Goal: Navigation & Orientation: Go to known website

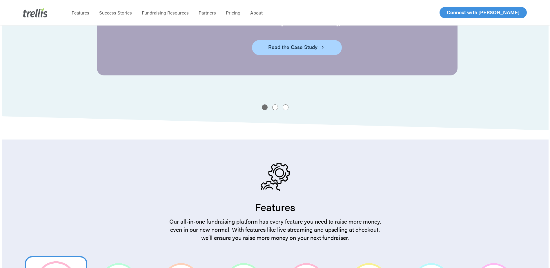
scroll to position [696, 0]
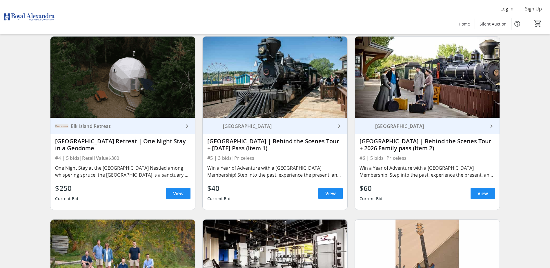
scroll to position [377, 0]
